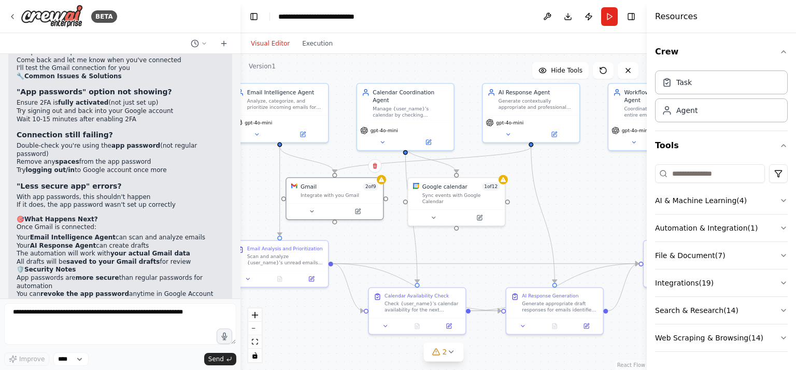
scroll to position [3739, 0]
click at [322, 208] on button at bounding box center [312, 209] width 45 height 9
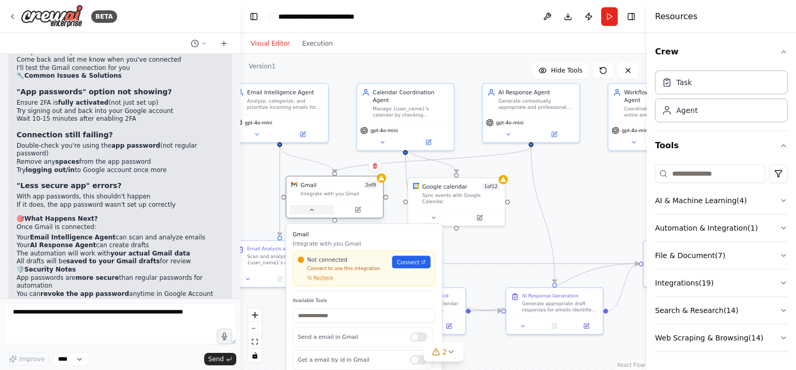
click at [322, 208] on button at bounding box center [312, 209] width 45 height 9
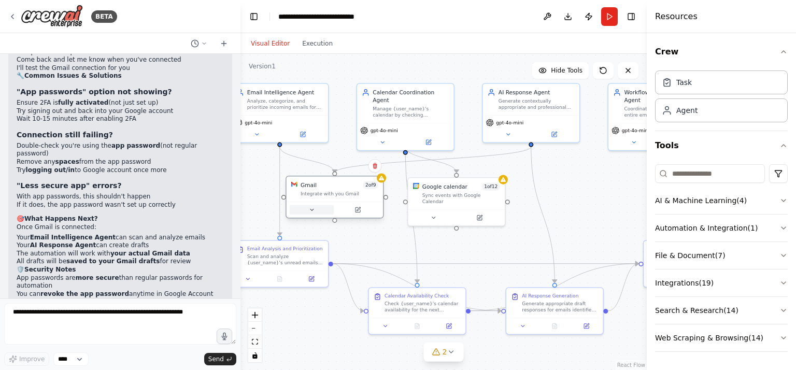
click at [322, 208] on button at bounding box center [312, 209] width 45 height 9
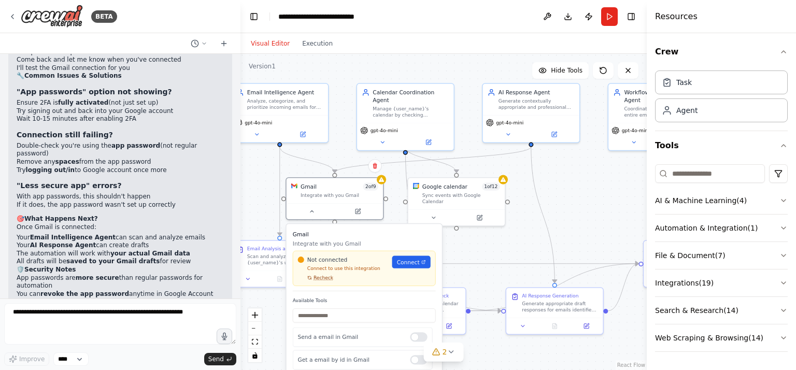
click at [315, 278] on span "Recheck" at bounding box center [324, 278] width 20 height 6
click at [314, 283] on div "Not connected Connect to use this integration Recheck Connect" at bounding box center [364, 268] width 143 height 35
click at [311, 279] on button "Recheck" at bounding box center [315, 278] width 35 height 6
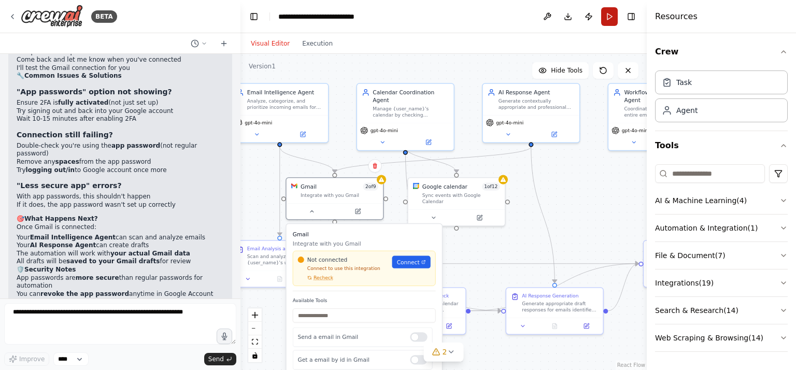
click at [607, 19] on button "Run" at bounding box center [610, 16] width 17 height 19
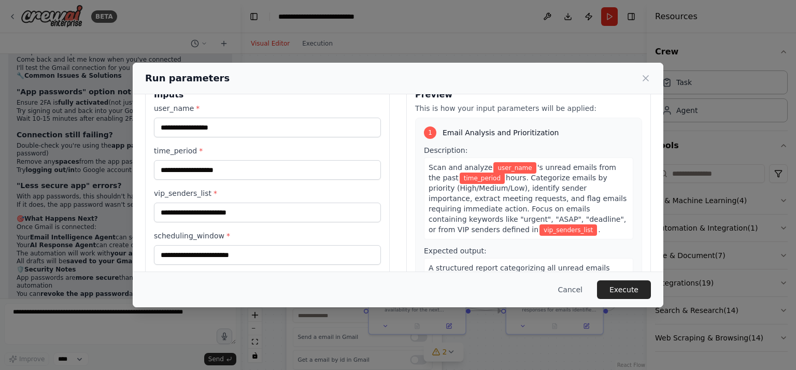
scroll to position [125, 0]
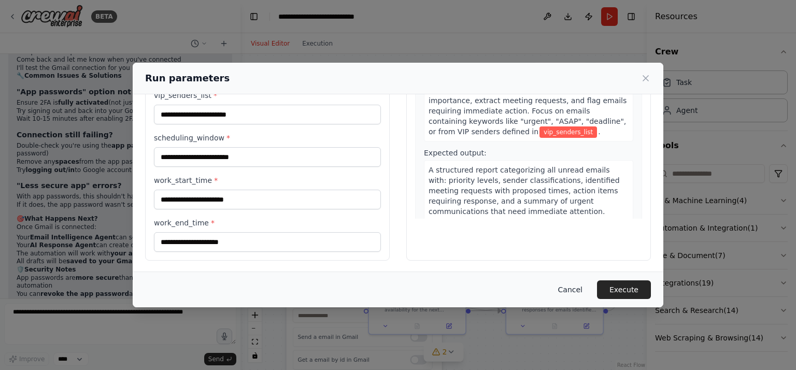
click at [565, 293] on button "Cancel" at bounding box center [570, 290] width 41 height 19
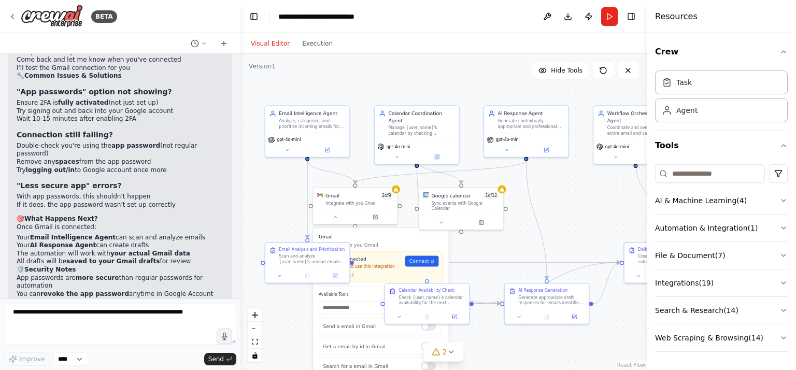
click at [283, 301] on div ".deletable-edge-delete-btn { width: 20px; height: 20px; border: 0px solid #ffff…" at bounding box center [444, 212] width 407 height 316
click at [334, 217] on icon at bounding box center [336, 216] width 6 height 6
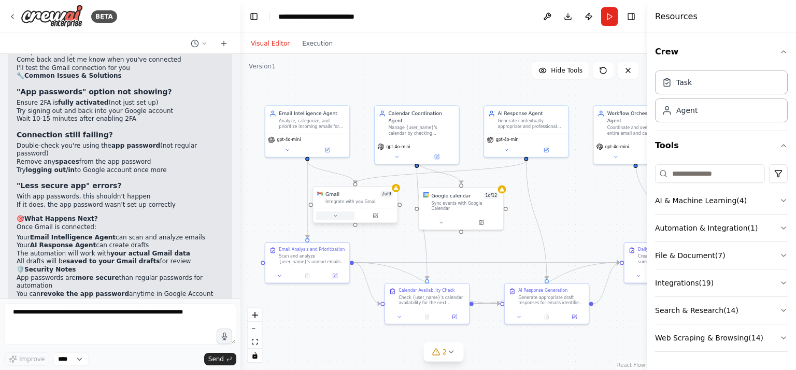
click at [334, 216] on icon at bounding box center [336, 216] width 6 height 6
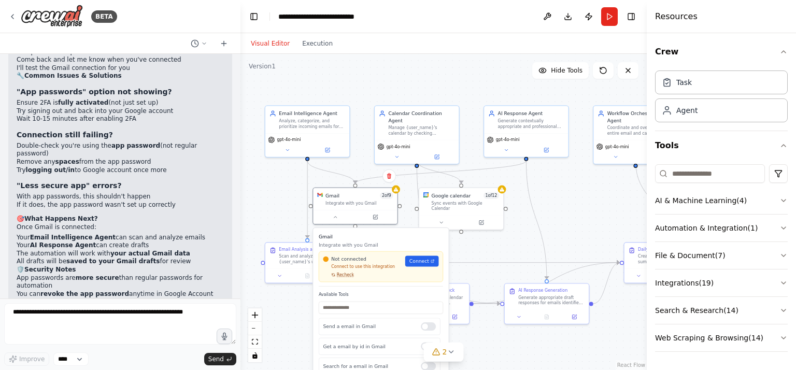
click at [342, 276] on span "Recheck" at bounding box center [345, 275] width 17 height 6
click at [426, 265] on link "Connect" at bounding box center [423, 261] width 34 height 11
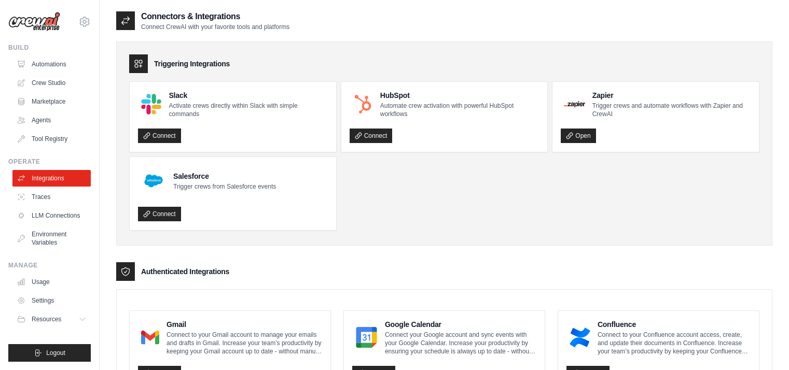
scroll to position [136, 0]
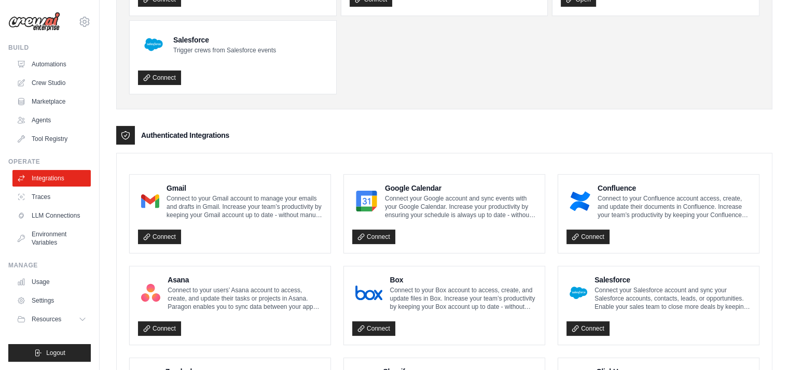
click at [156, 233] on link "Connect" at bounding box center [159, 237] width 43 height 15
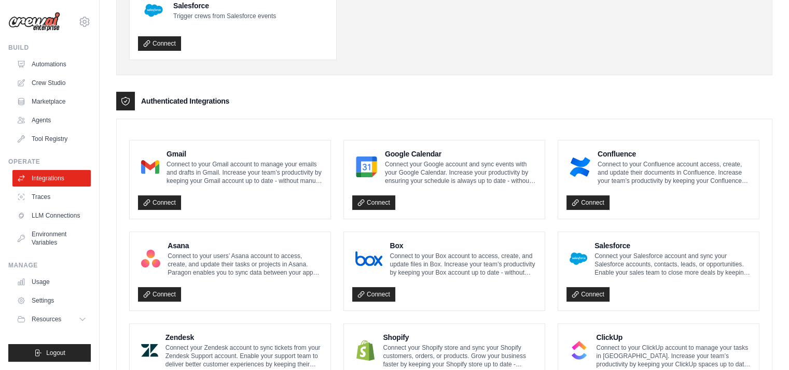
scroll to position [207, 0]
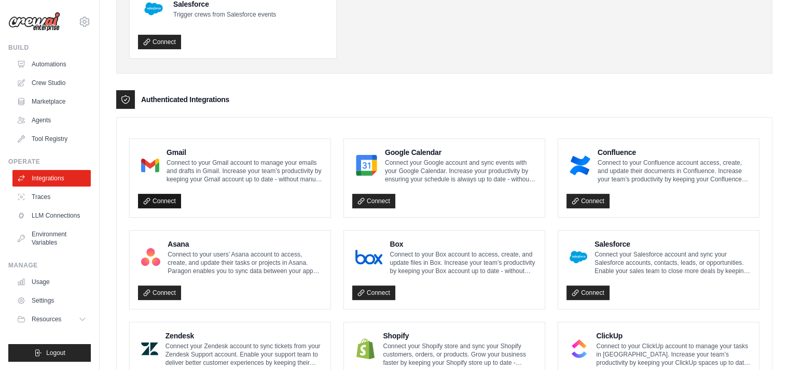
click at [171, 203] on link "Connect" at bounding box center [159, 201] width 43 height 15
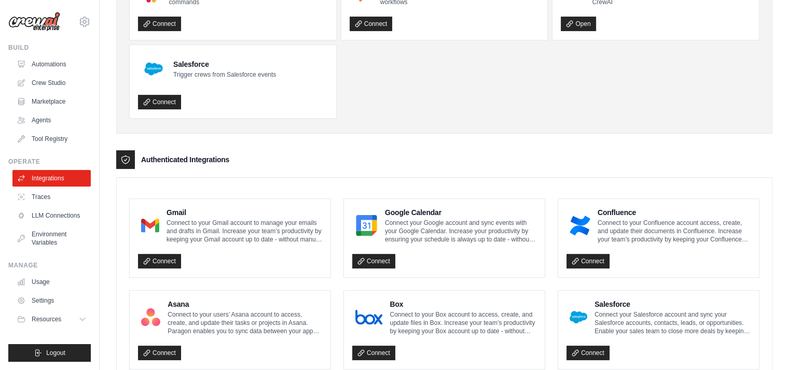
scroll to position [156, 0]
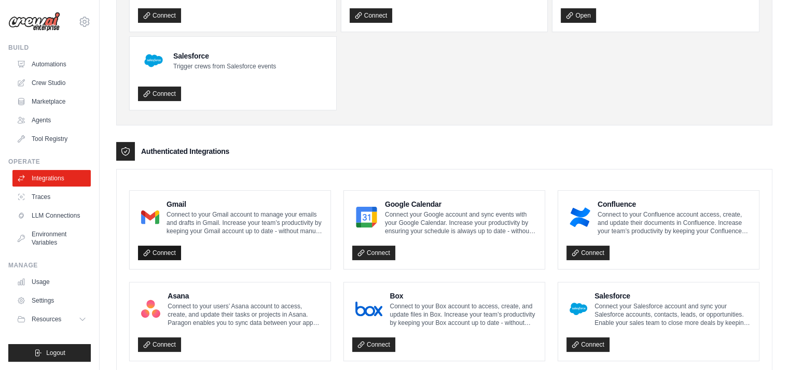
click at [160, 249] on link "Connect" at bounding box center [159, 253] width 43 height 15
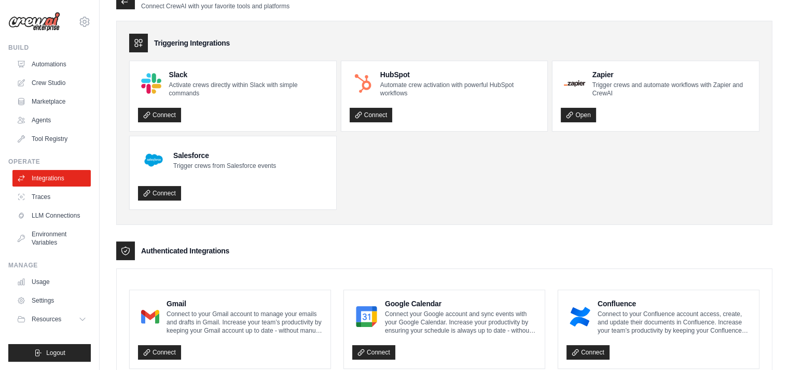
scroll to position [0, 0]
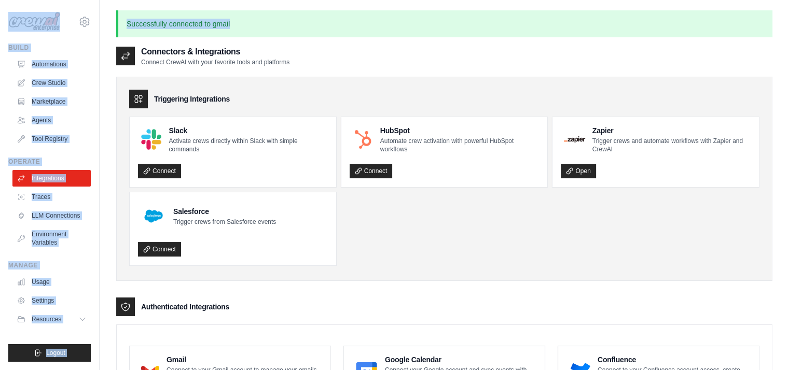
drag, startPoint x: 244, startPoint y: 19, endPoint x: 29, endPoint y: 9, distance: 215.4
drag, startPoint x: 29, startPoint y: 9, endPoint x: 230, endPoint y: 30, distance: 202.3
click at [230, 30] on p "Successfully connected to gmail" at bounding box center [444, 23] width 656 height 27
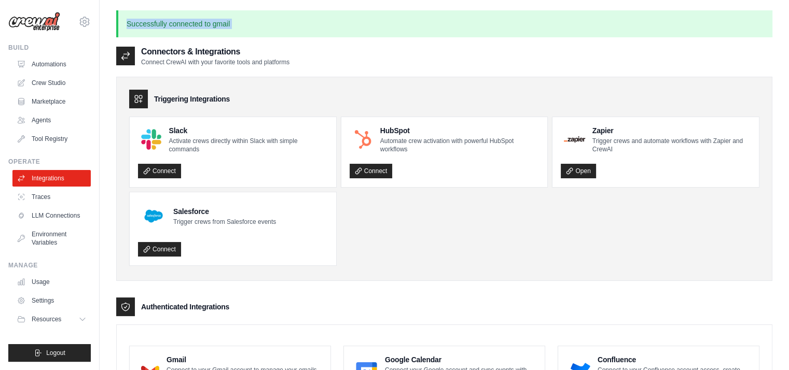
click at [230, 30] on p "Successfully connected to gmail" at bounding box center [444, 23] width 656 height 27
drag, startPoint x: 230, startPoint y: 30, endPoint x: 221, endPoint y: 26, distance: 10.0
click at [221, 26] on p "Successfully connected to gmail" at bounding box center [444, 23] width 656 height 27
click at [188, 17] on p "Successfully connected to gmail" at bounding box center [444, 23] width 656 height 27
click at [52, 177] on link "Integrations" at bounding box center [52, 178] width 78 height 17
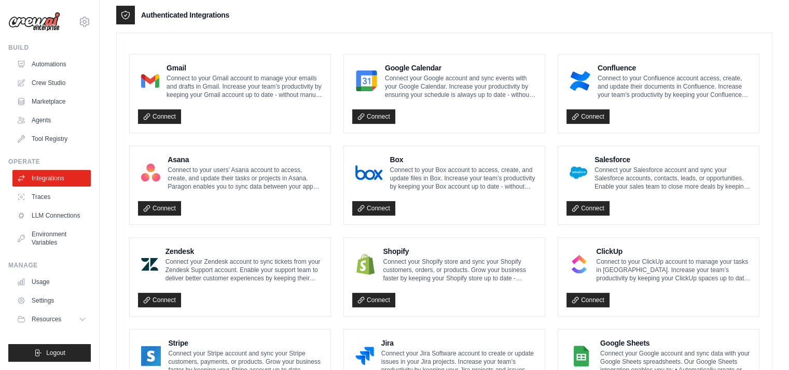
scroll to position [259, 0]
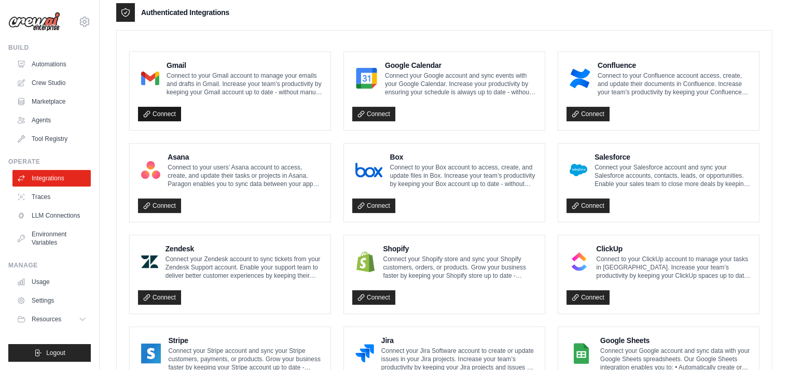
click at [169, 110] on link "Connect" at bounding box center [159, 114] width 43 height 15
click at [239, 52] on div "Gmail Connect to your Gmail account to manage your emails and drafts in Gmail. …" at bounding box center [230, 91] width 201 height 78
